Goal: Task Accomplishment & Management: Manage account settings

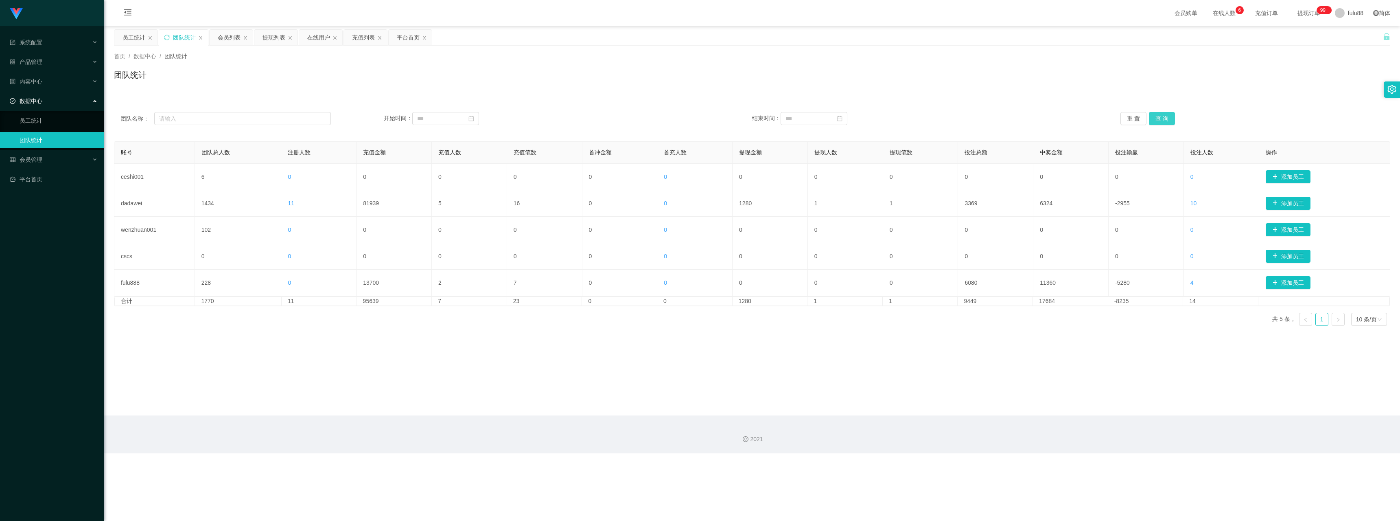
click at [279, 115] on button "查 询" at bounding box center [1162, 118] width 26 height 13
click at [279, 121] on button "查 询" at bounding box center [1162, 118] width 26 height 13
click at [279, 38] on span "退出登录" at bounding box center [1347, 36] width 23 height 7
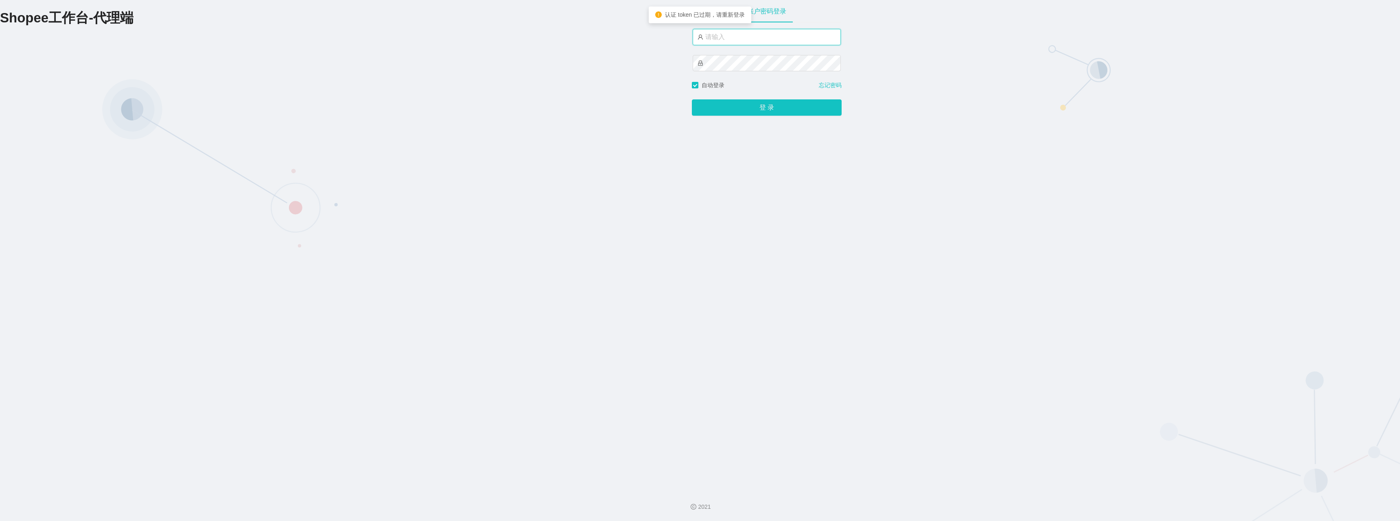
click at [279, 35] on input "text" at bounding box center [767, 37] width 148 height 16
click at [279, 105] on button "登 录" at bounding box center [767, 107] width 150 height 16
click at [279, 36] on input "fulu88" at bounding box center [767, 37] width 148 height 16
type input "fulu888"
click at [279, 103] on button "登 录" at bounding box center [767, 107] width 150 height 16
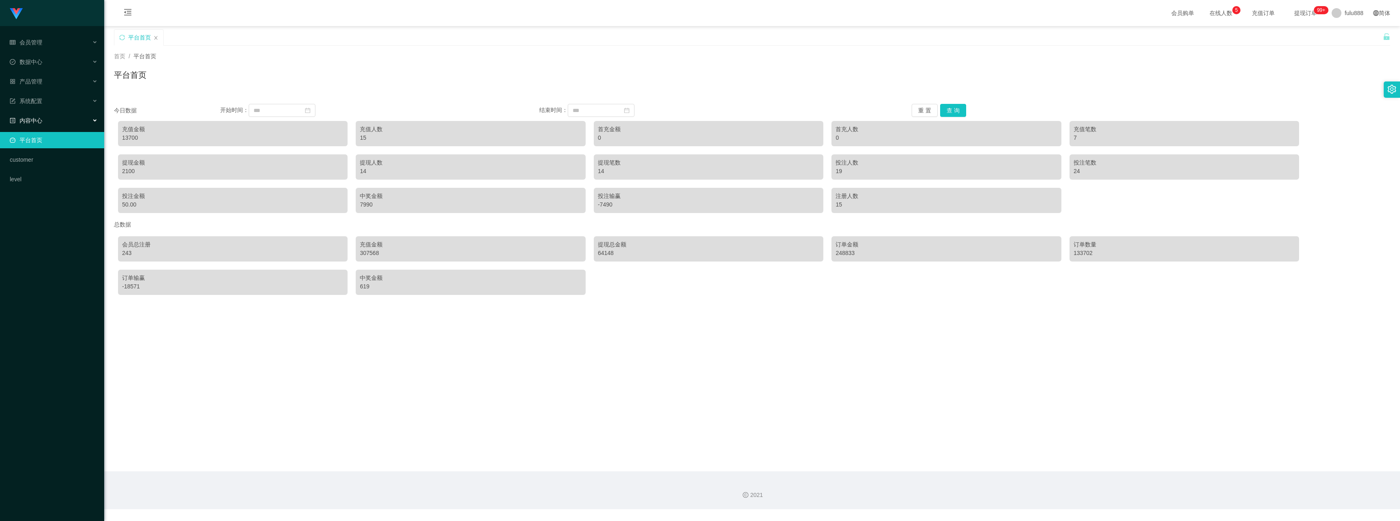
click at [55, 118] on div "内容中心" at bounding box center [52, 120] width 104 height 16
click at [50, 124] on div "内容中心" at bounding box center [52, 120] width 104 height 16
click at [58, 99] on div "系统配置" at bounding box center [52, 101] width 104 height 16
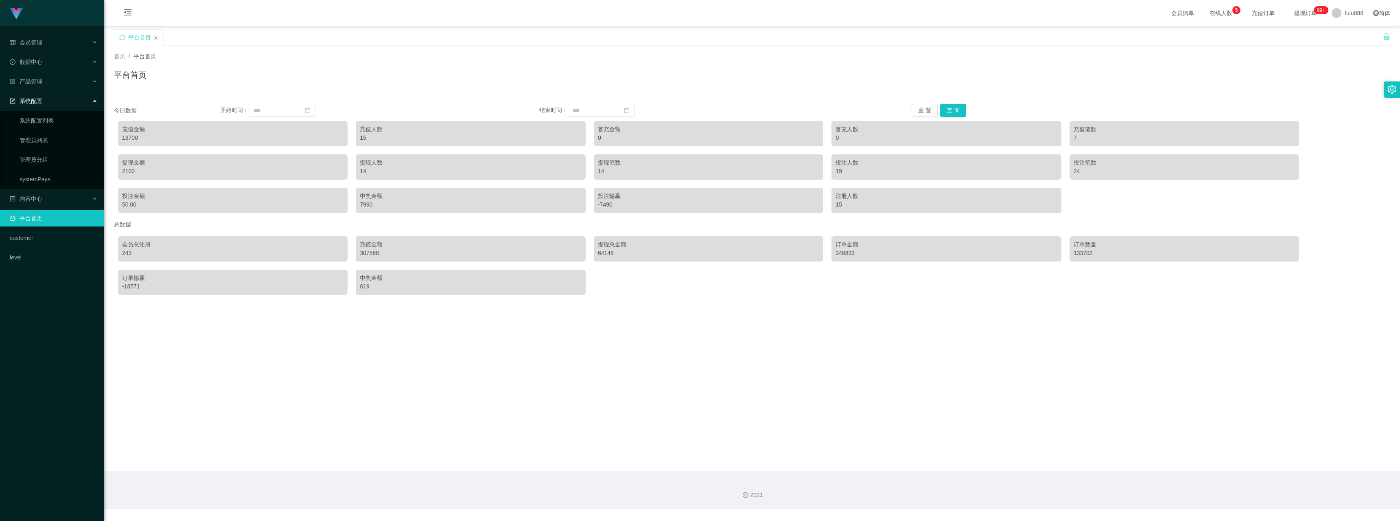
click at [58, 99] on div "系统配置" at bounding box center [52, 101] width 104 height 16
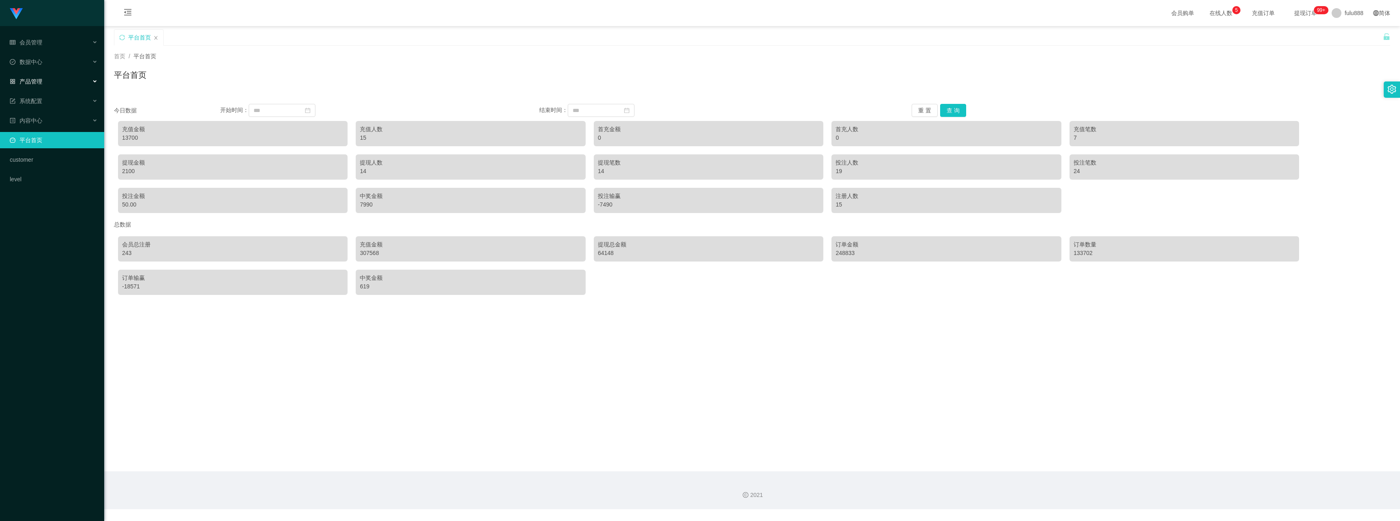
click at [59, 79] on div "产品管理" at bounding box center [52, 81] width 104 height 16
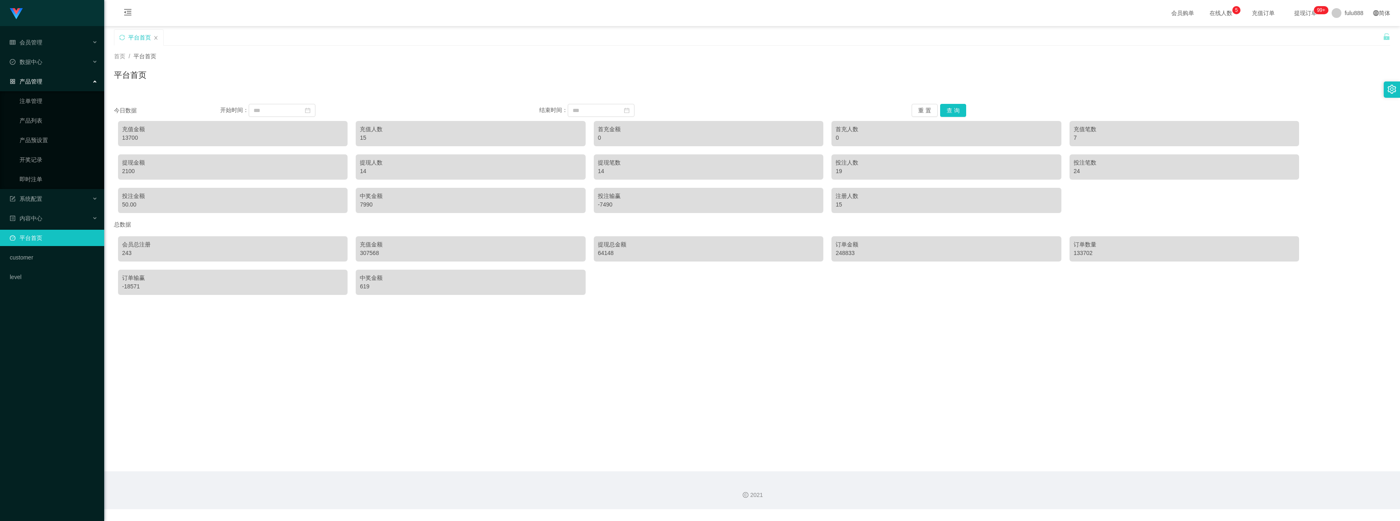
click at [57, 81] on div "产品管理" at bounding box center [52, 81] width 104 height 16
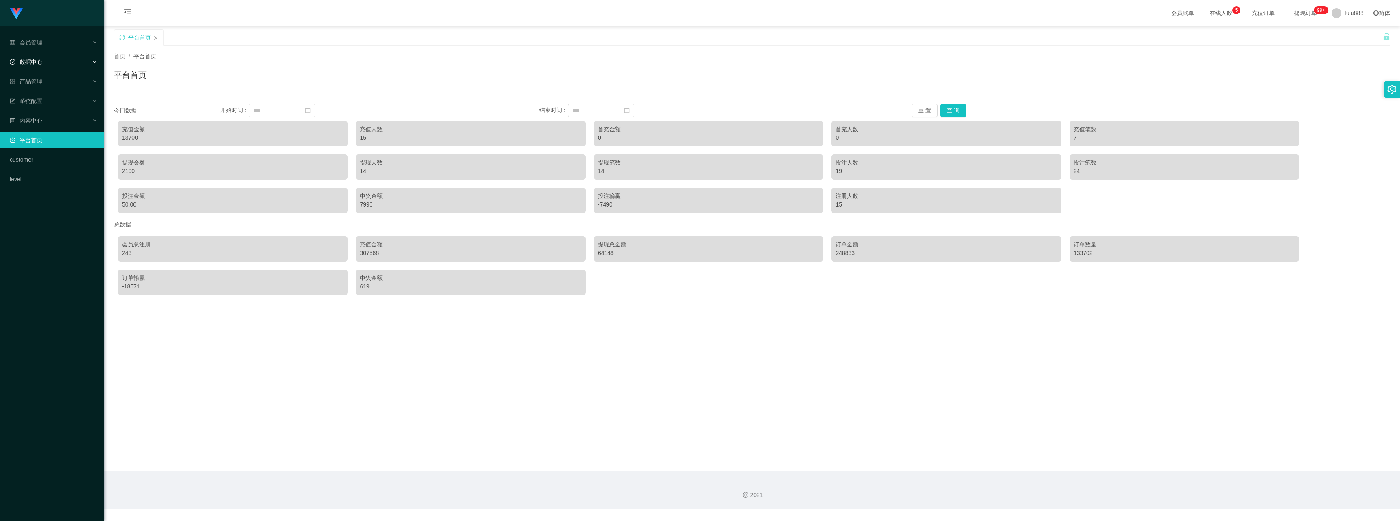
click at [61, 62] on div "数据中心" at bounding box center [52, 62] width 104 height 16
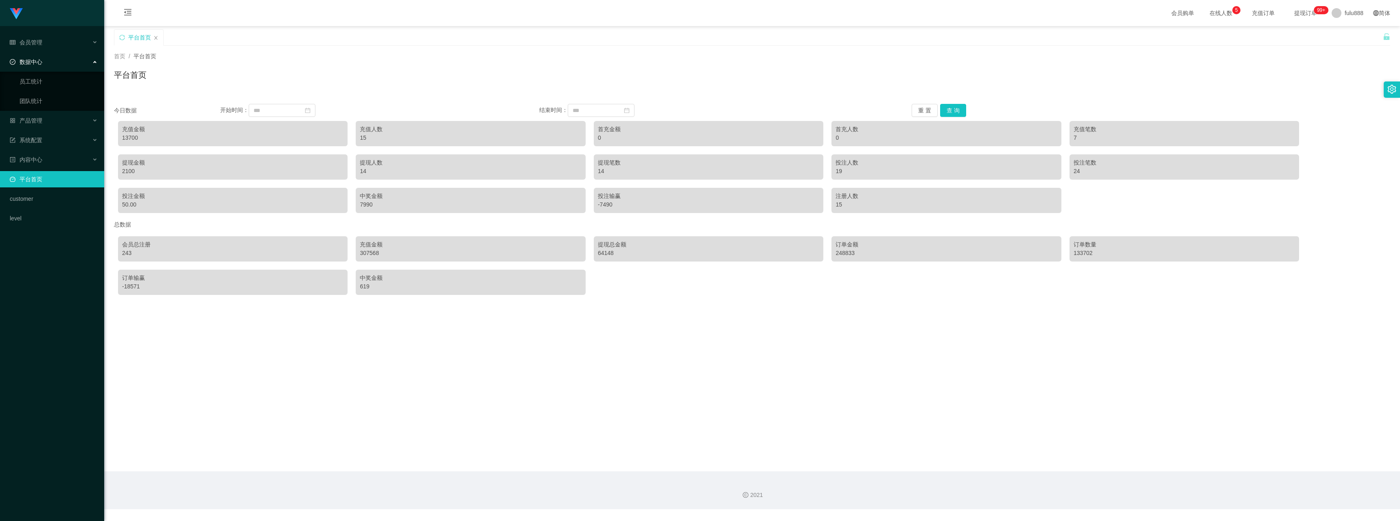
click at [61, 62] on div "数据中心" at bounding box center [52, 62] width 104 height 16
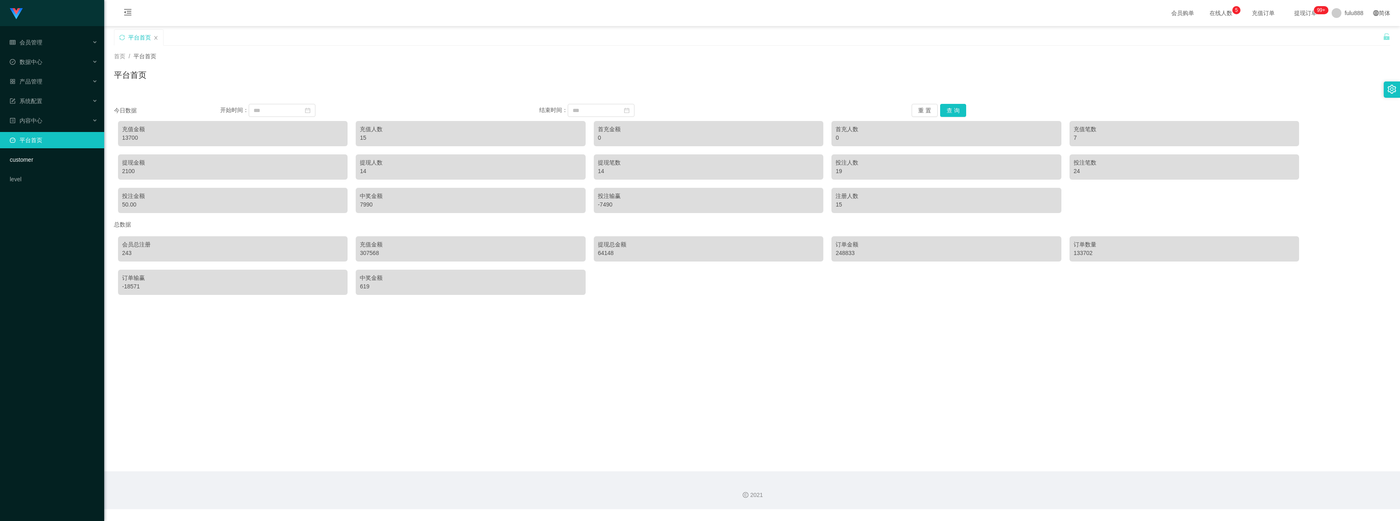
click at [35, 160] on link "customer" at bounding box center [54, 159] width 88 height 16
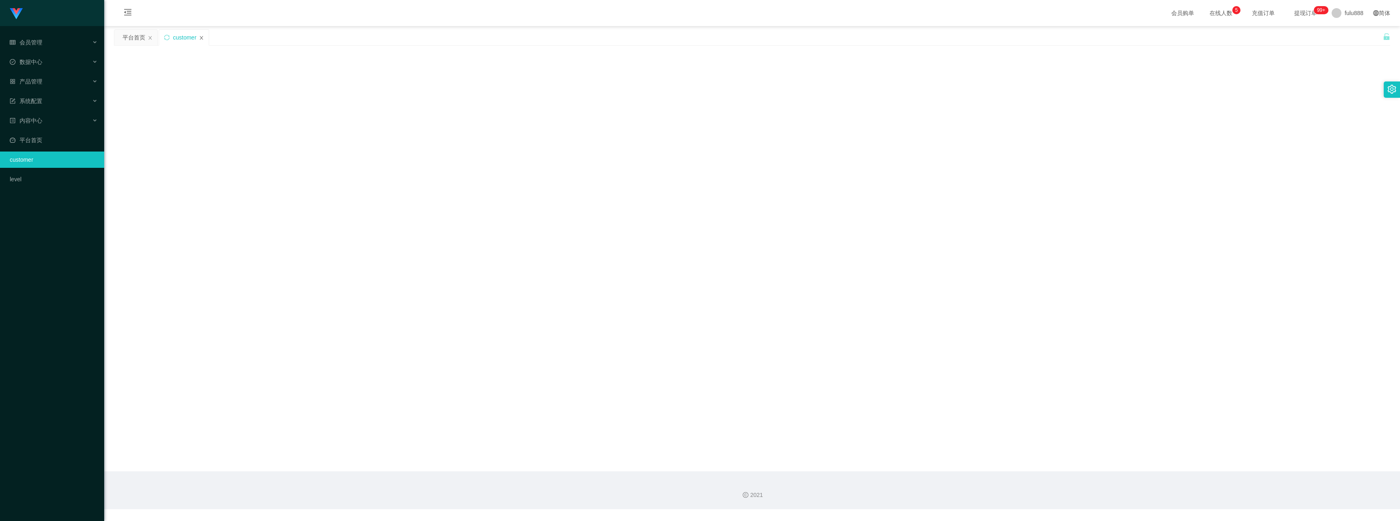
click at [201, 36] on icon "图标: close" at bounding box center [201, 37] width 5 height 5
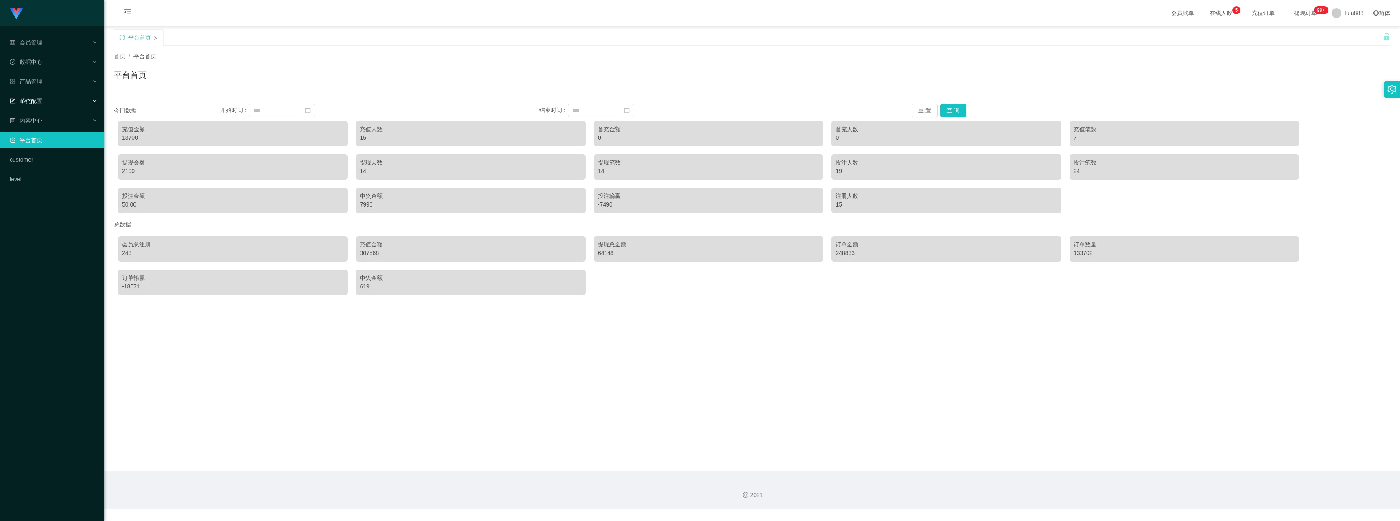
click at [42, 103] on div "系统配置" at bounding box center [52, 101] width 104 height 16
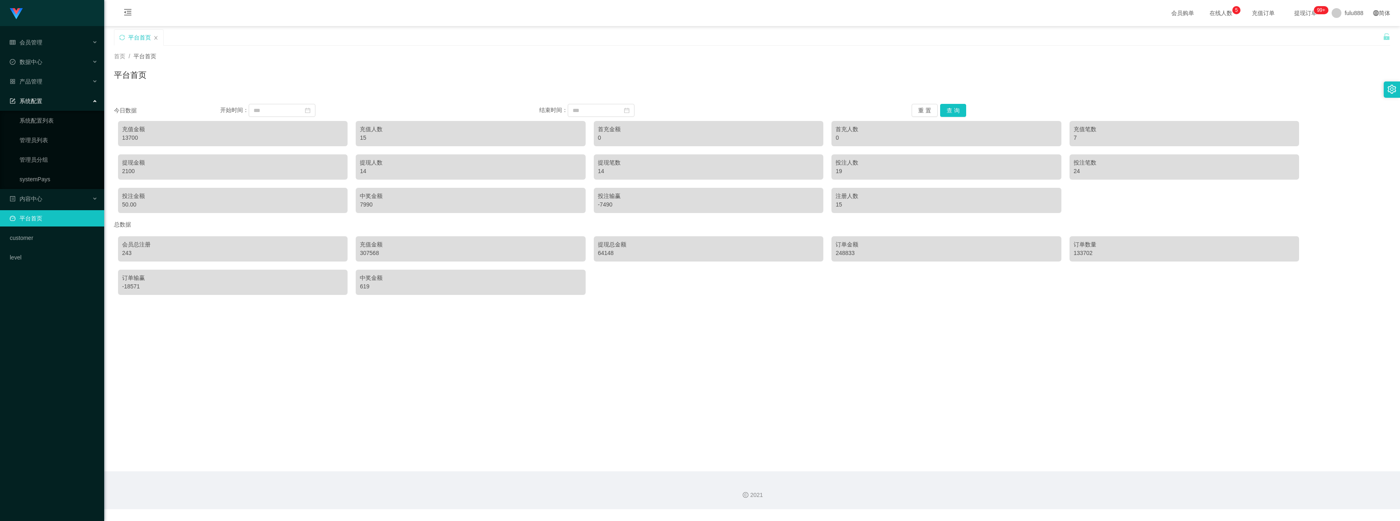
click at [42, 103] on div "系统配置" at bounding box center [52, 101] width 104 height 16
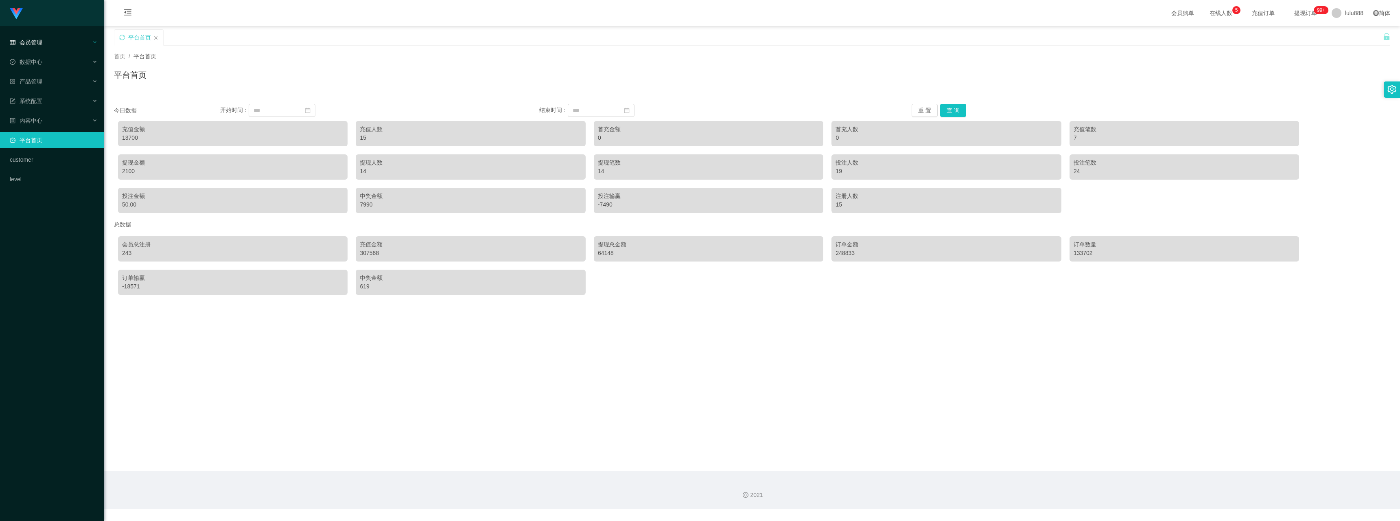
click at [43, 42] on div "会员管理" at bounding box center [52, 42] width 104 height 16
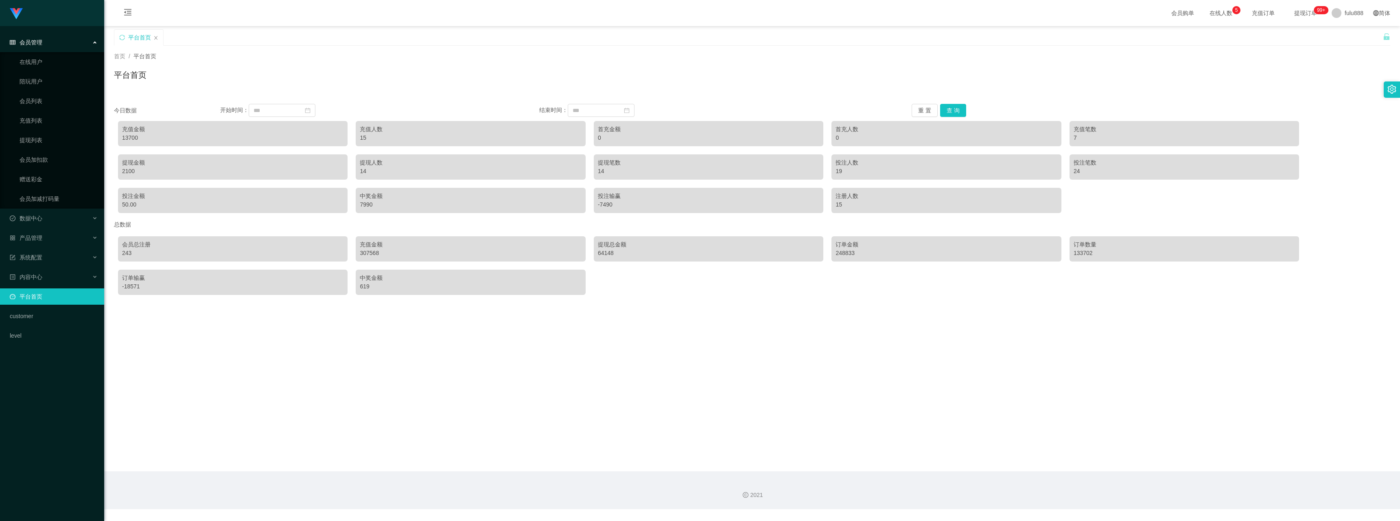
click at [43, 42] on div "会员管理" at bounding box center [52, 42] width 104 height 16
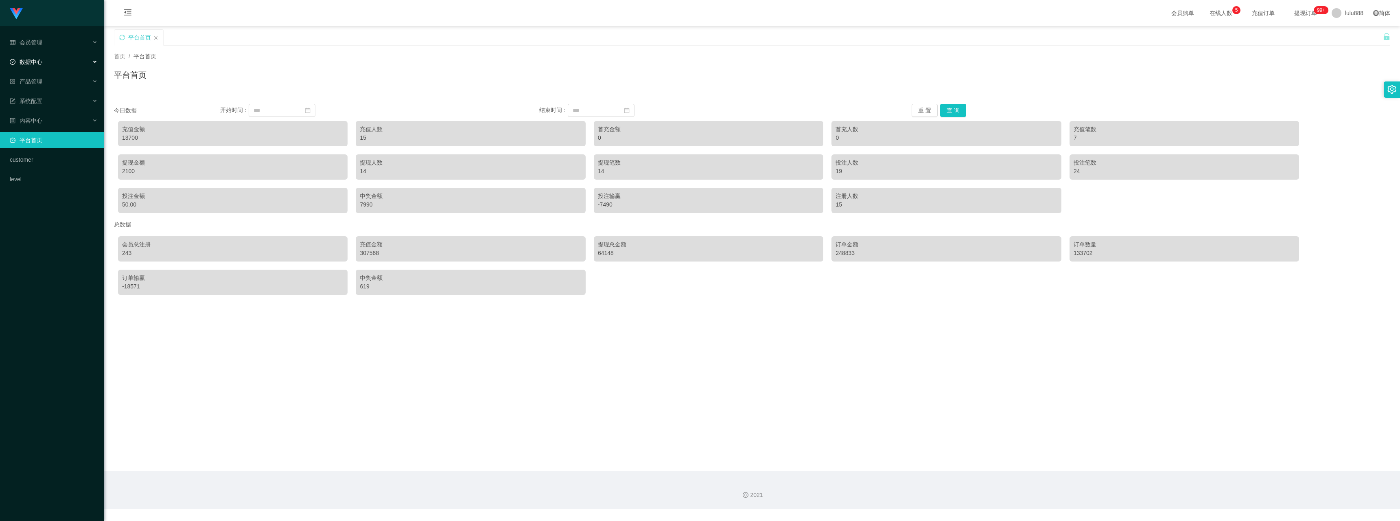
click at [46, 63] on div "数据中心" at bounding box center [52, 62] width 104 height 16
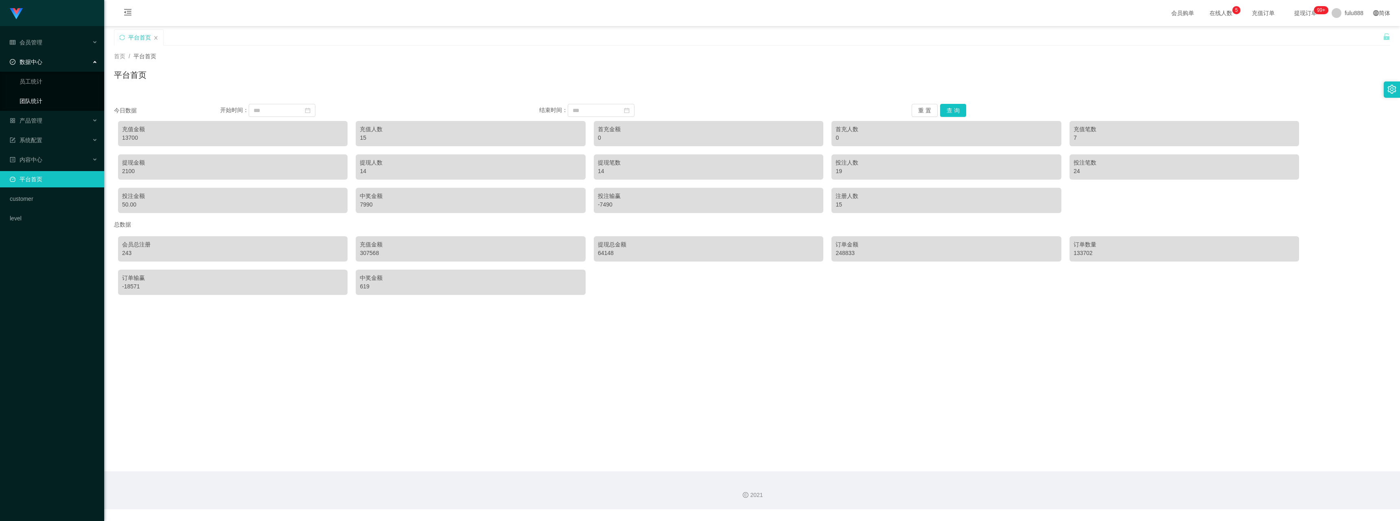
click at [35, 99] on link "团队统计" at bounding box center [59, 101] width 78 height 16
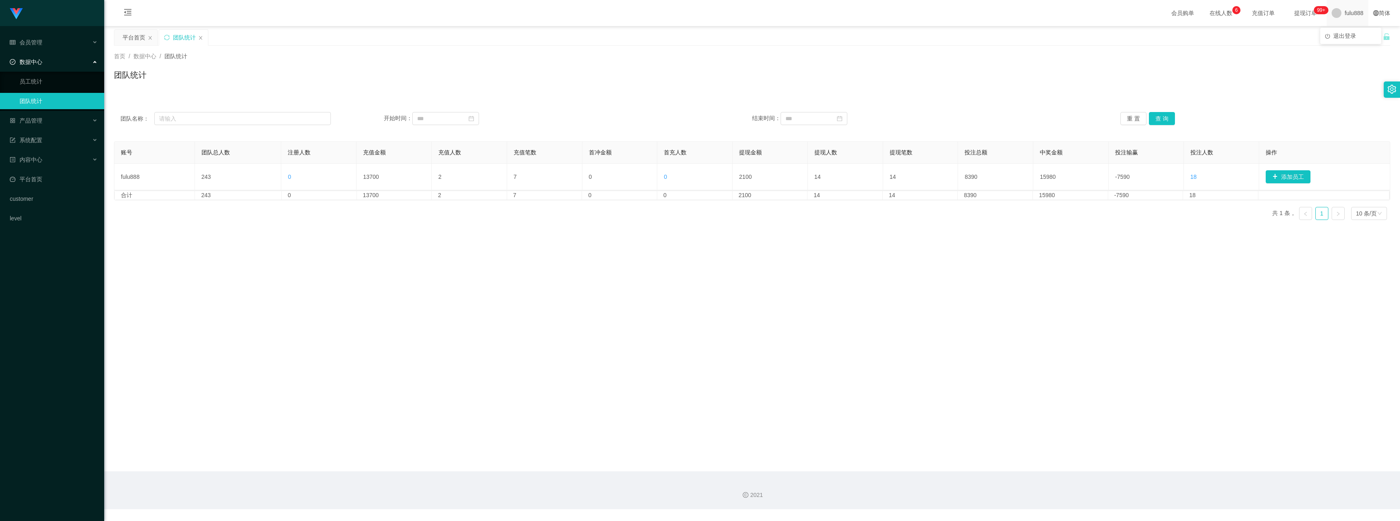
click at [279, 15] on span "fulu888" at bounding box center [1354, 13] width 19 height 26
click at [279, 34] on span "退出登录" at bounding box center [1344, 36] width 23 height 7
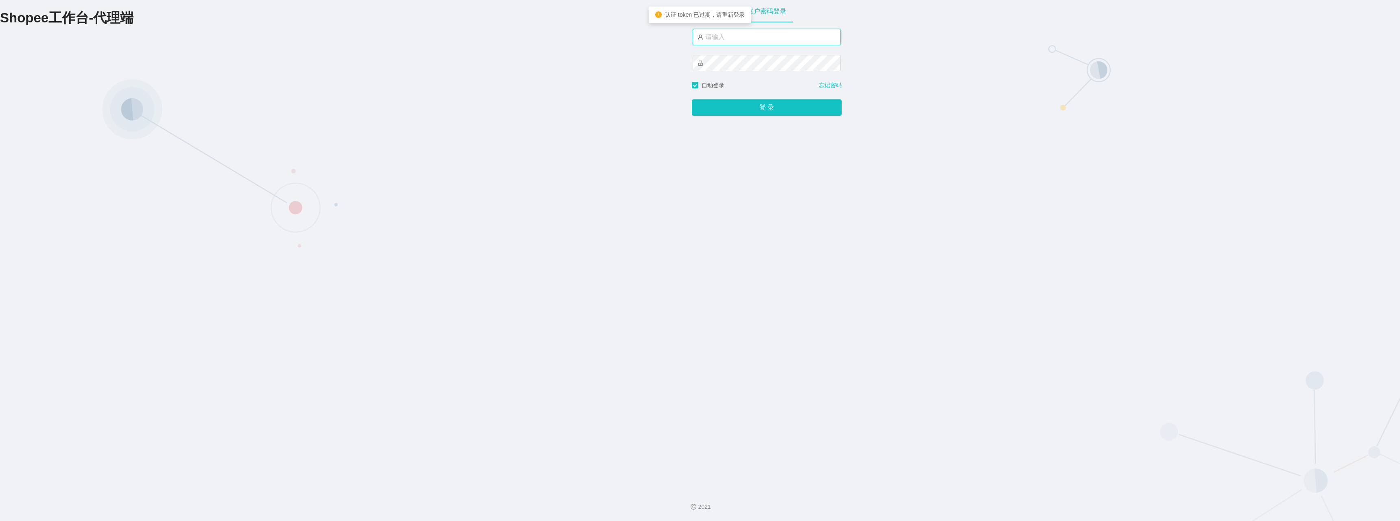
click at [279, 42] on input "text" at bounding box center [767, 37] width 148 height 16
paste input "fulu88"
type input "fulu88"
click at [279, 108] on button "登 录" at bounding box center [767, 107] width 150 height 16
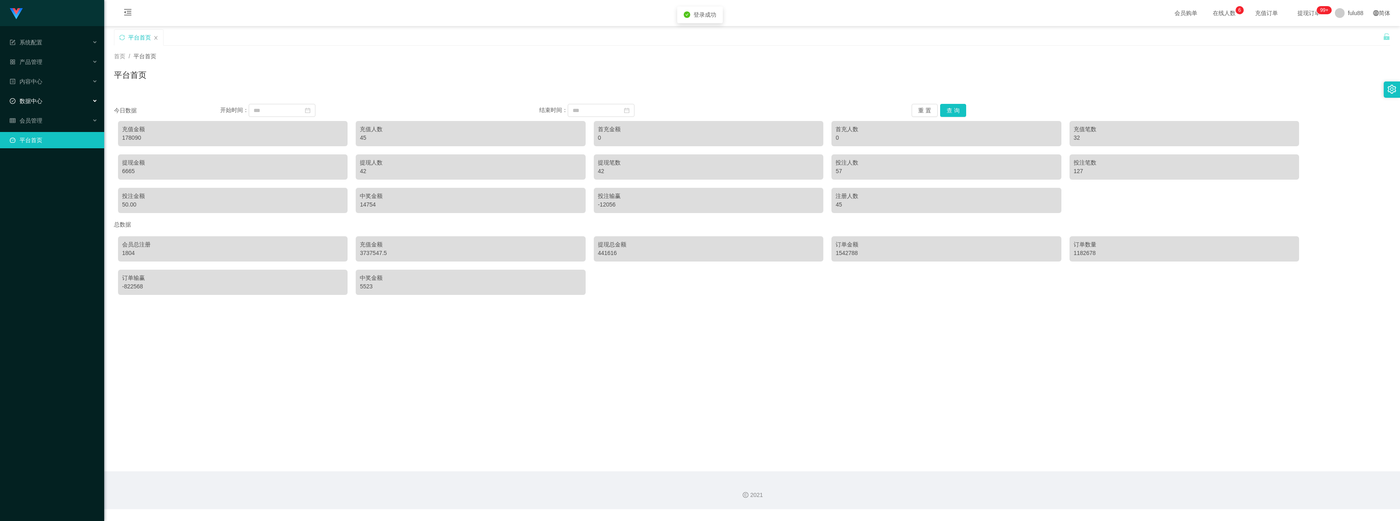
click at [45, 101] on div "数据中心" at bounding box center [52, 101] width 104 height 16
click at [30, 137] on link "团队统计" at bounding box center [59, 140] width 78 height 16
